Goal: Information Seeking & Learning: Stay updated

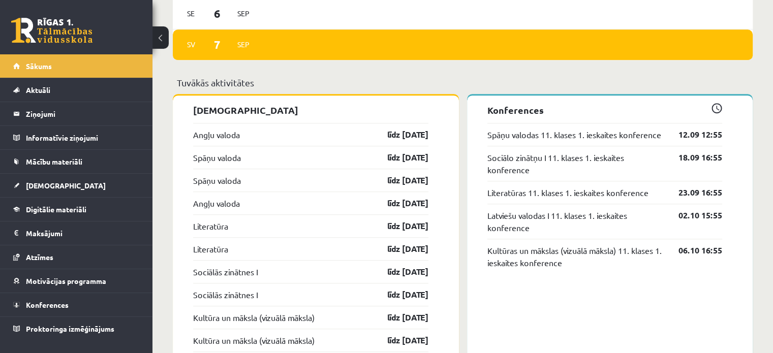
scroll to position [747, 0]
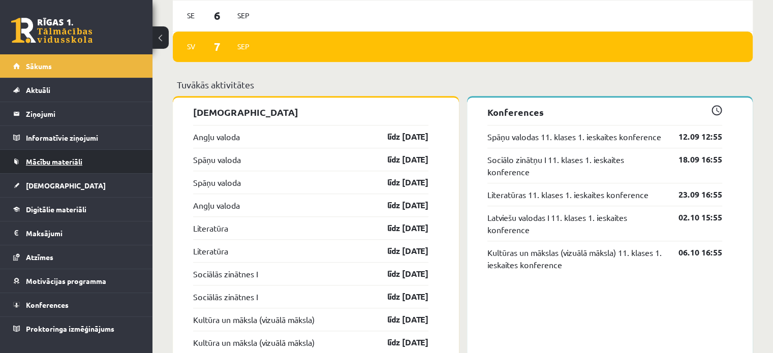
click at [49, 157] on span "Mācību materiāli" at bounding box center [54, 161] width 56 height 9
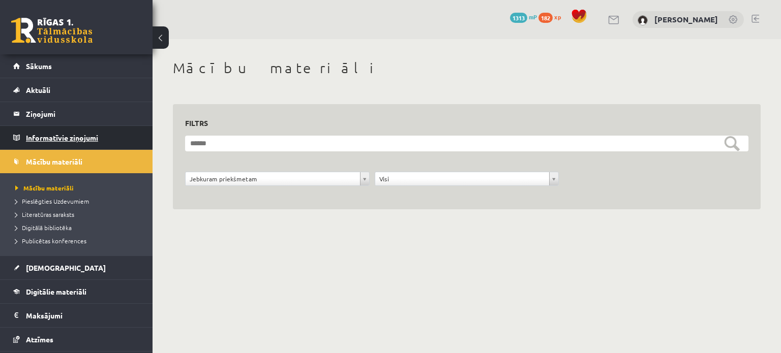
click at [69, 137] on legend "Informatīvie ziņojumi 0" at bounding box center [83, 137] width 114 height 23
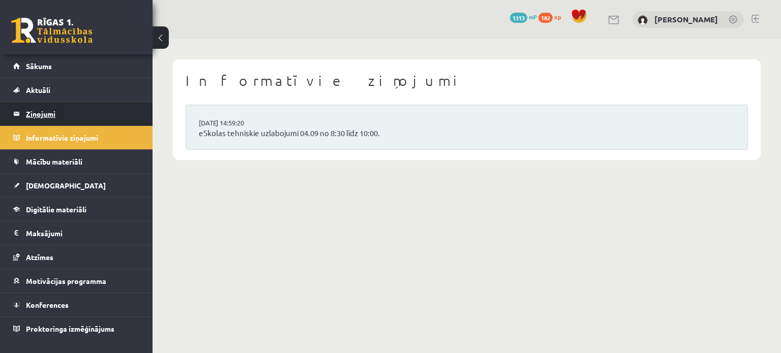
click at [63, 114] on legend "Ziņojumi 0" at bounding box center [83, 113] width 114 height 23
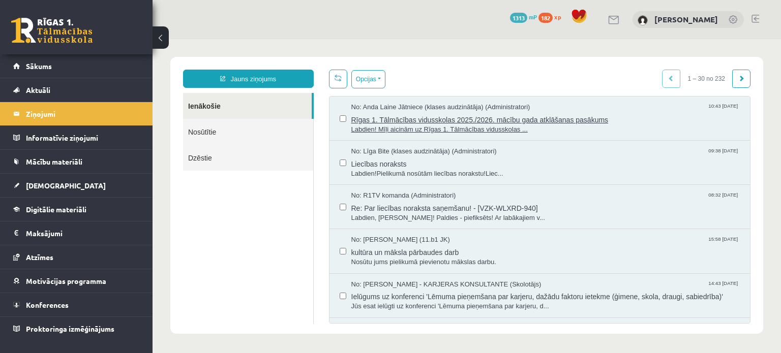
click at [391, 125] on span "Labdien! Mīļi aicinām uz Rīgas 1. Tālmācības vidusskolas ..." at bounding box center [545, 130] width 389 height 10
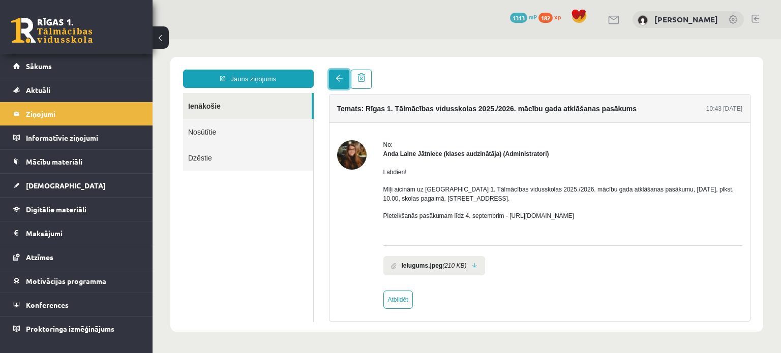
click at [337, 79] on span at bounding box center [339, 78] width 7 height 7
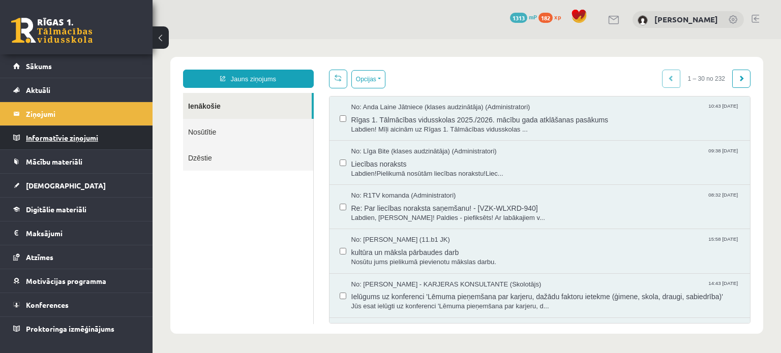
click at [70, 134] on legend "Informatīvie ziņojumi 0" at bounding box center [83, 137] width 114 height 23
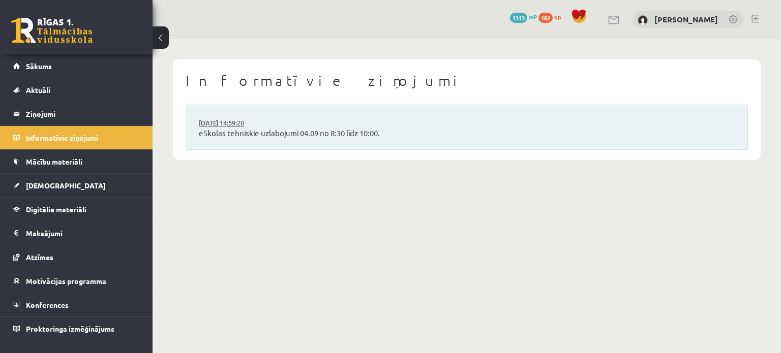
click at [224, 124] on link "[DATE] 14:59:20" at bounding box center [237, 123] width 76 height 10
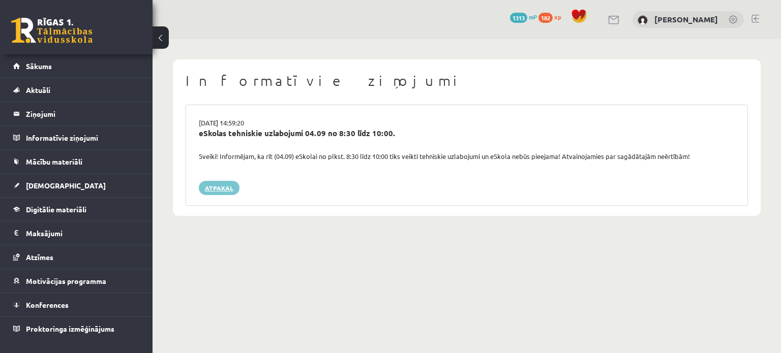
click at [230, 187] on link "Atpakaļ" at bounding box center [219, 188] width 41 height 14
